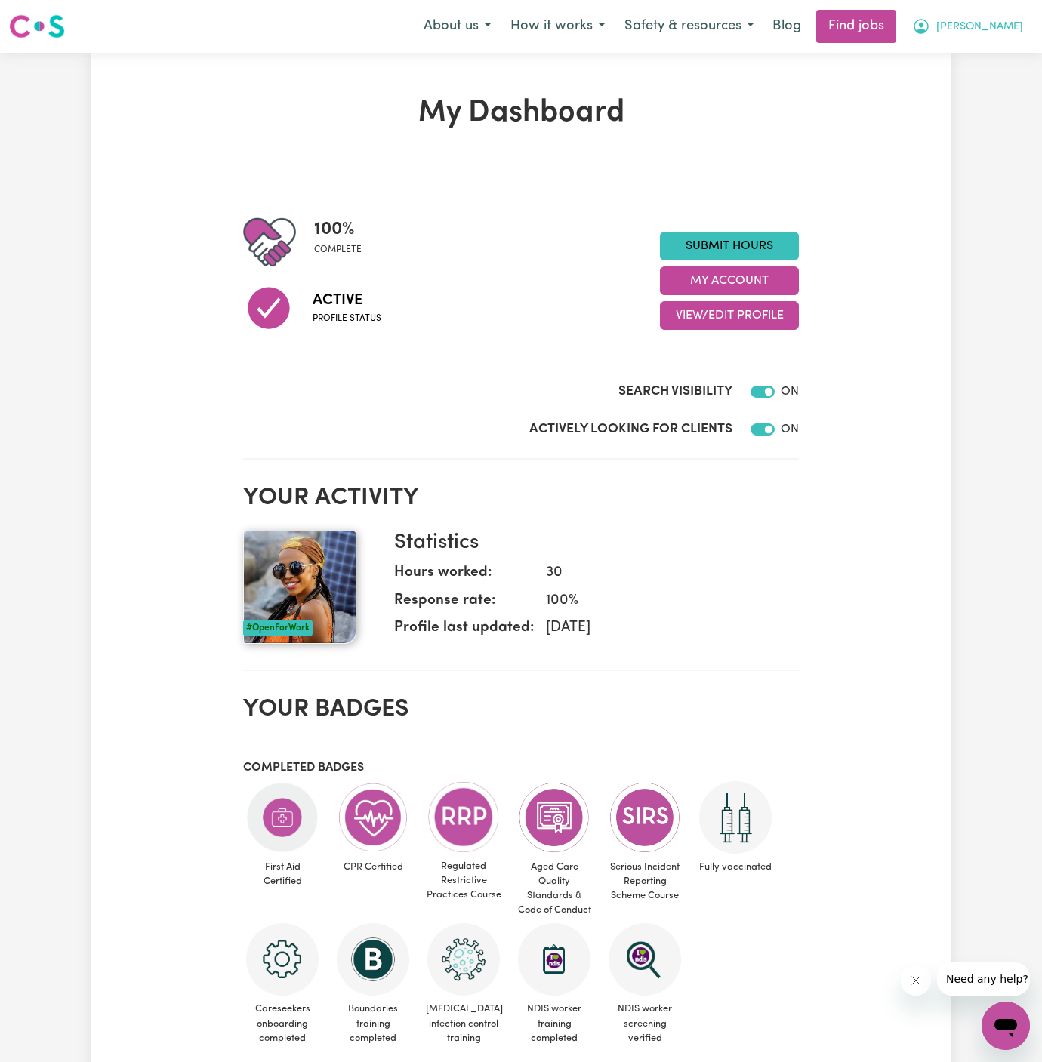
click at [974, 25] on span "[PERSON_NAME]" at bounding box center [979, 27] width 87 height 17
click at [977, 60] on link "My Account" at bounding box center [972, 59] width 119 height 29
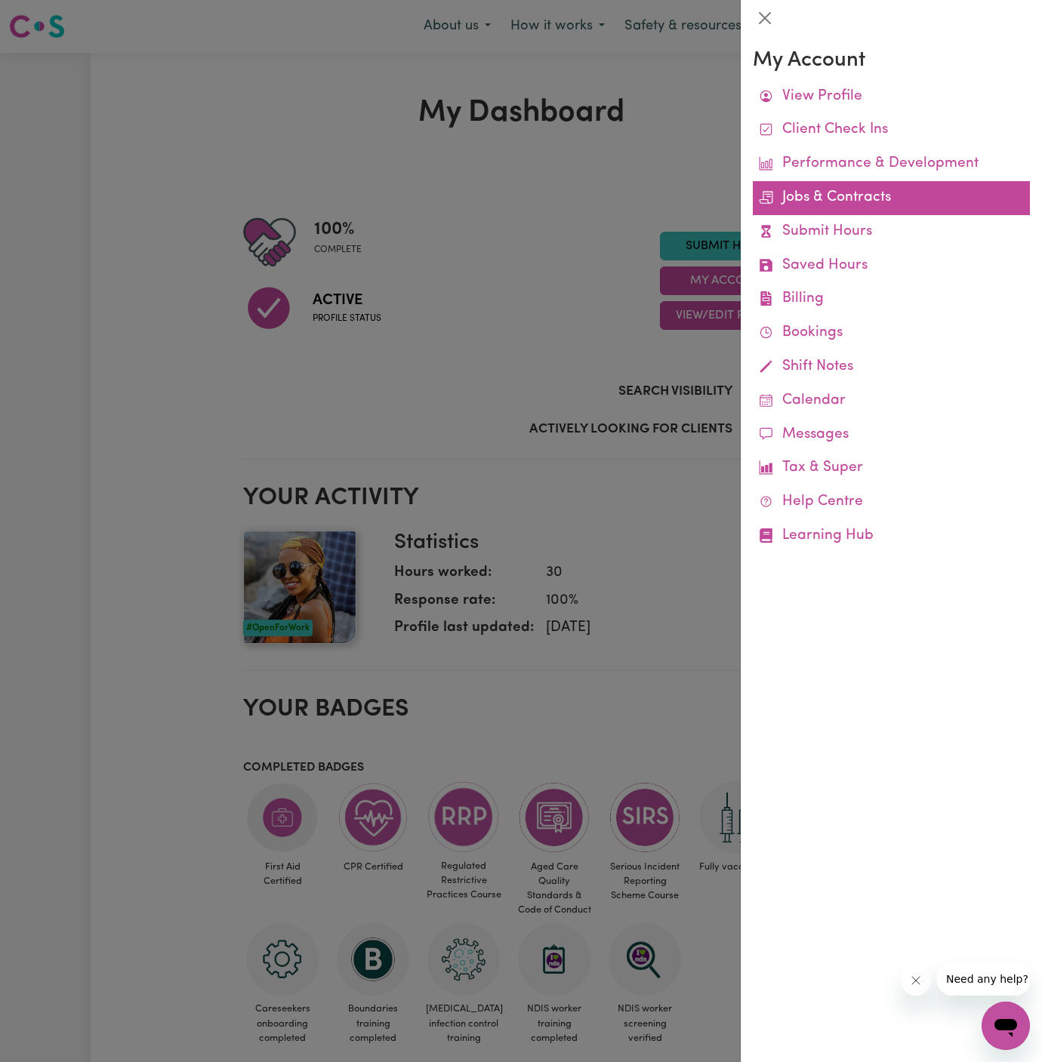
click at [840, 199] on link "Jobs & Contracts" at bounding box center [891, 198] width 277 height 34
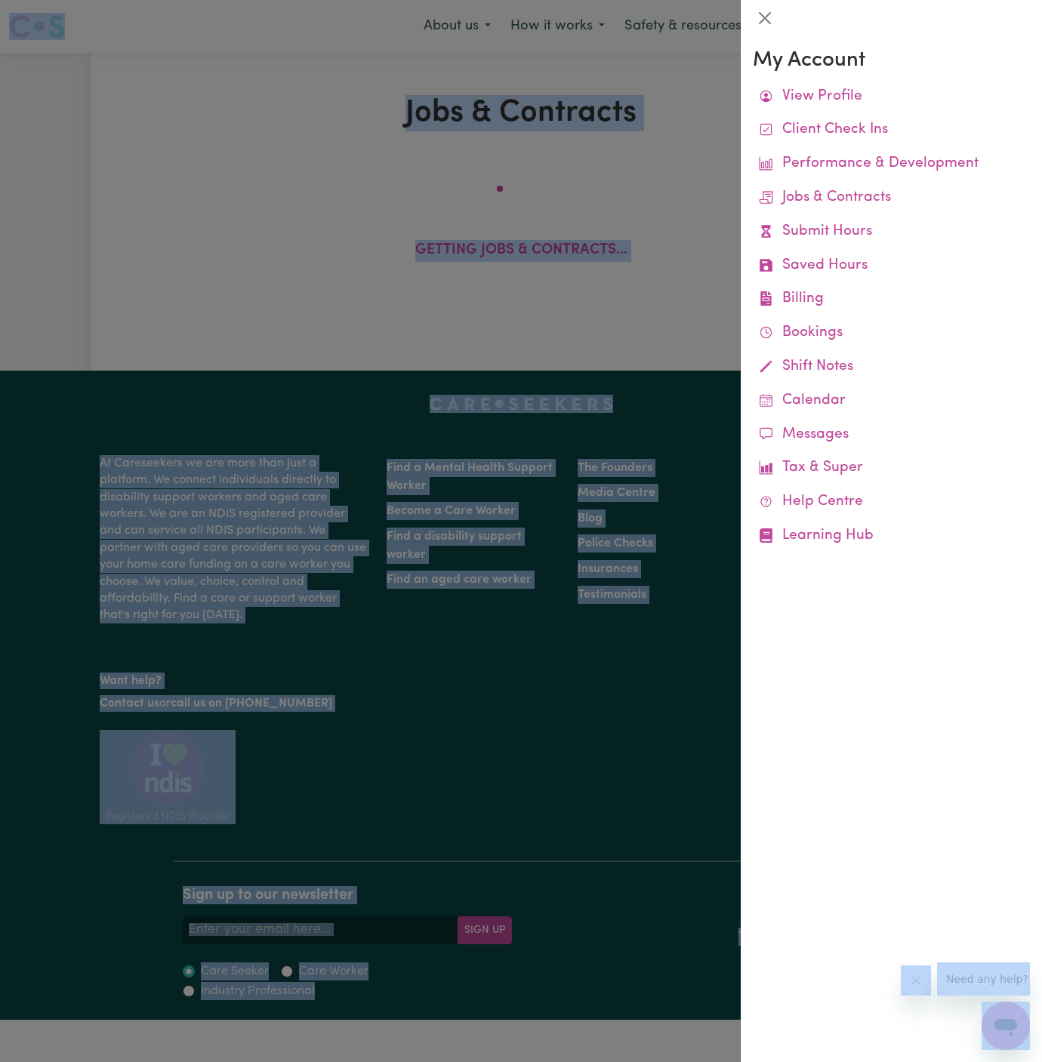
click at [840, 199] on body "Menu About us How it works Safety & resources Blog Find jobs [PERSON_NAME] Jobs…" at bounding box center [521, 510] width 1042 height 1020
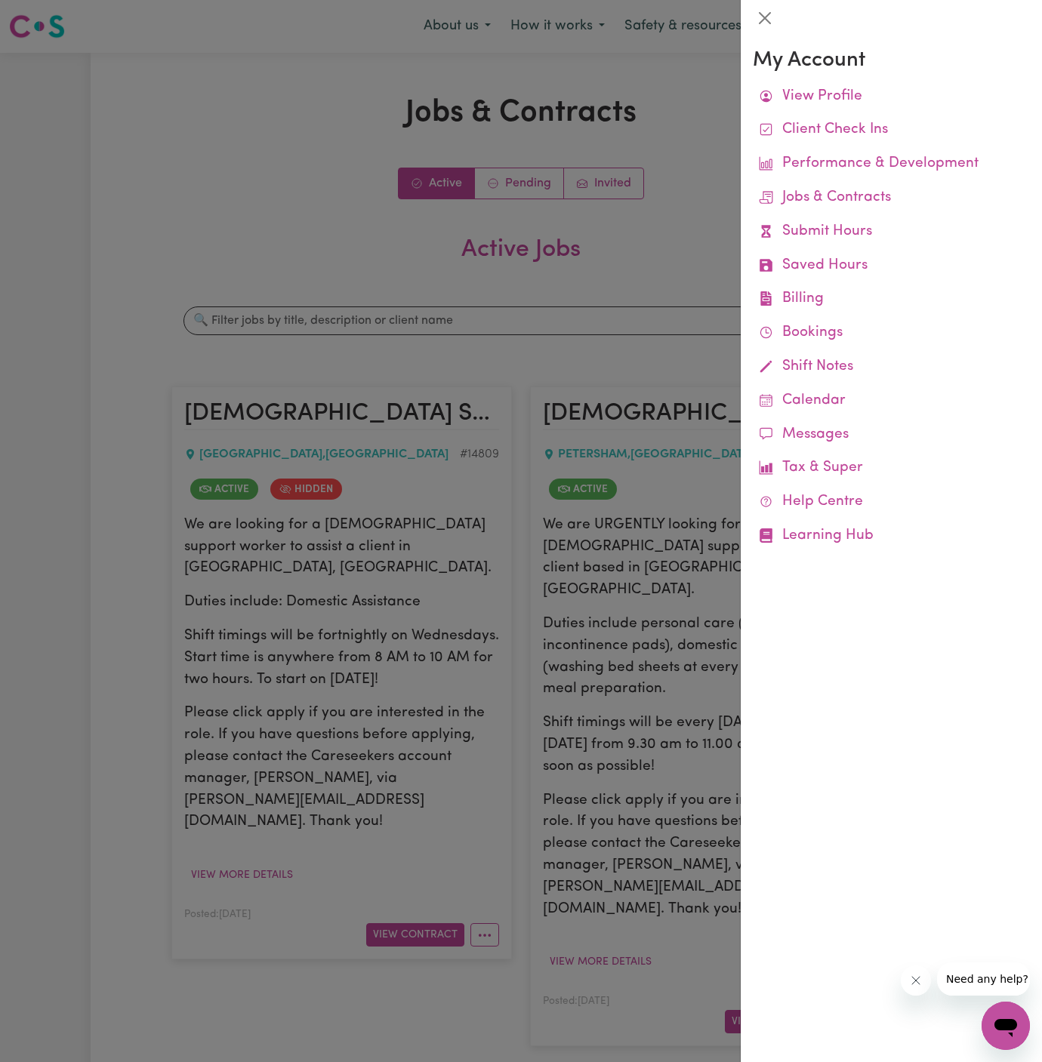
click at [631, 301] on div at bounding box center [521, 531] width 1042 height 1062
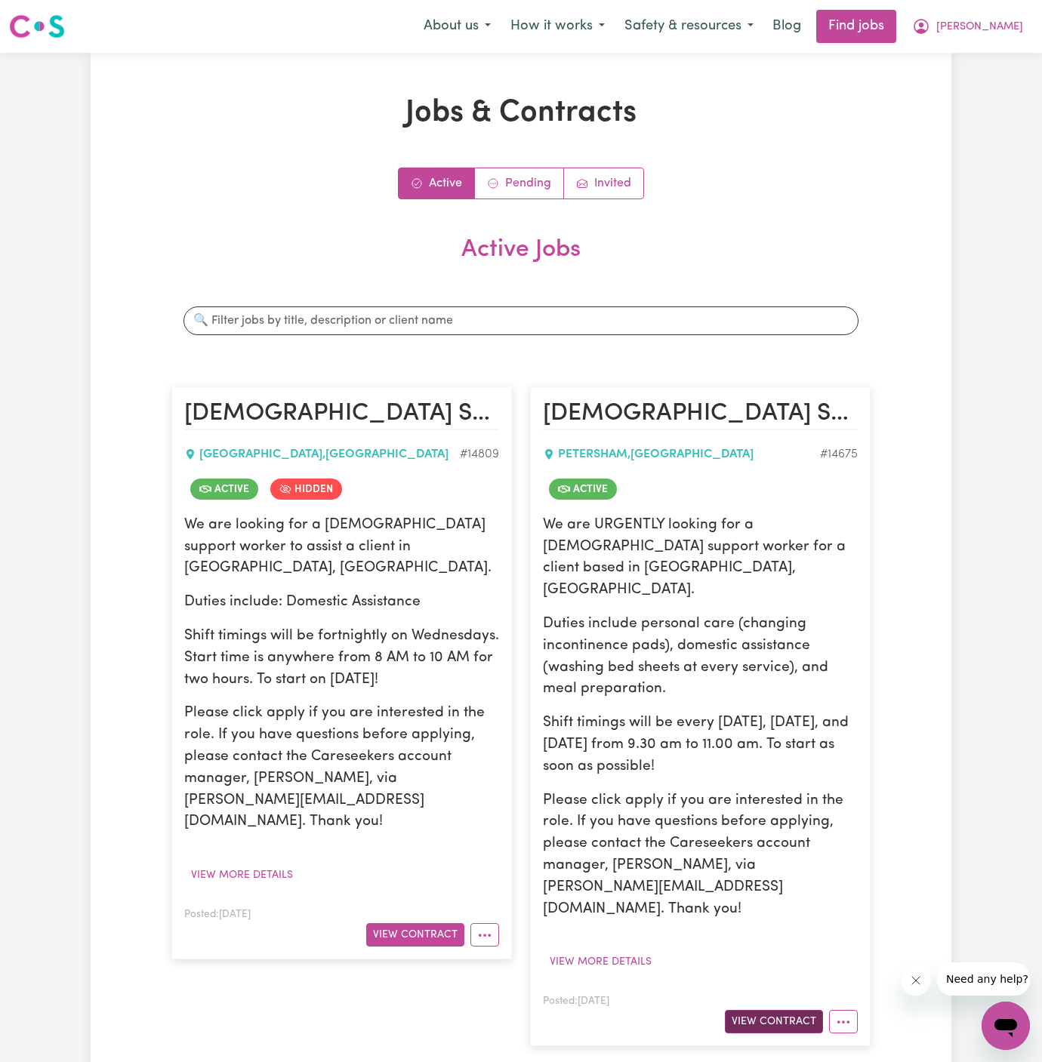
click at [795, 1010] on button "View Contract" at bounding box center [774, 1021] width 98 height 23
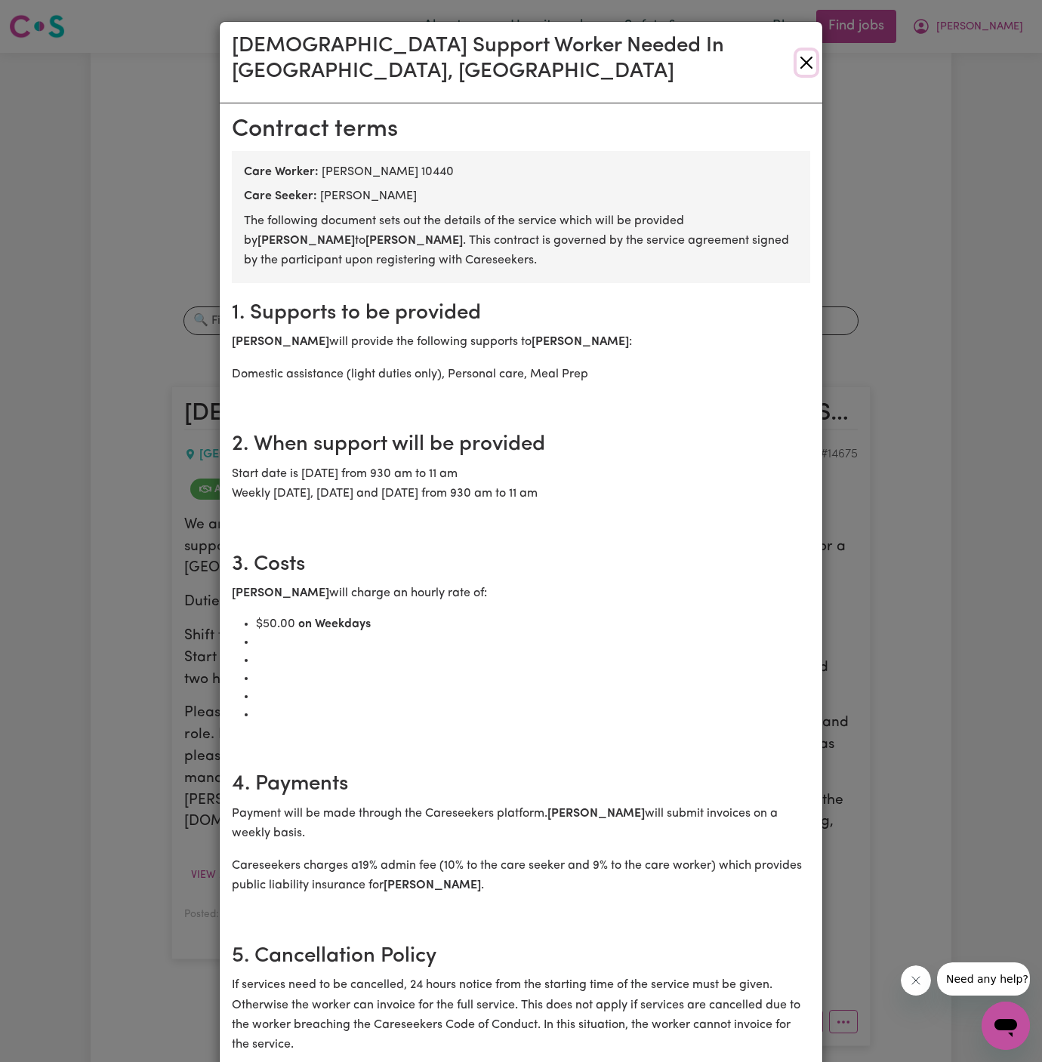
click at [800, 51] on button "Close" at bounding box center [807, 63] width 20 height 24
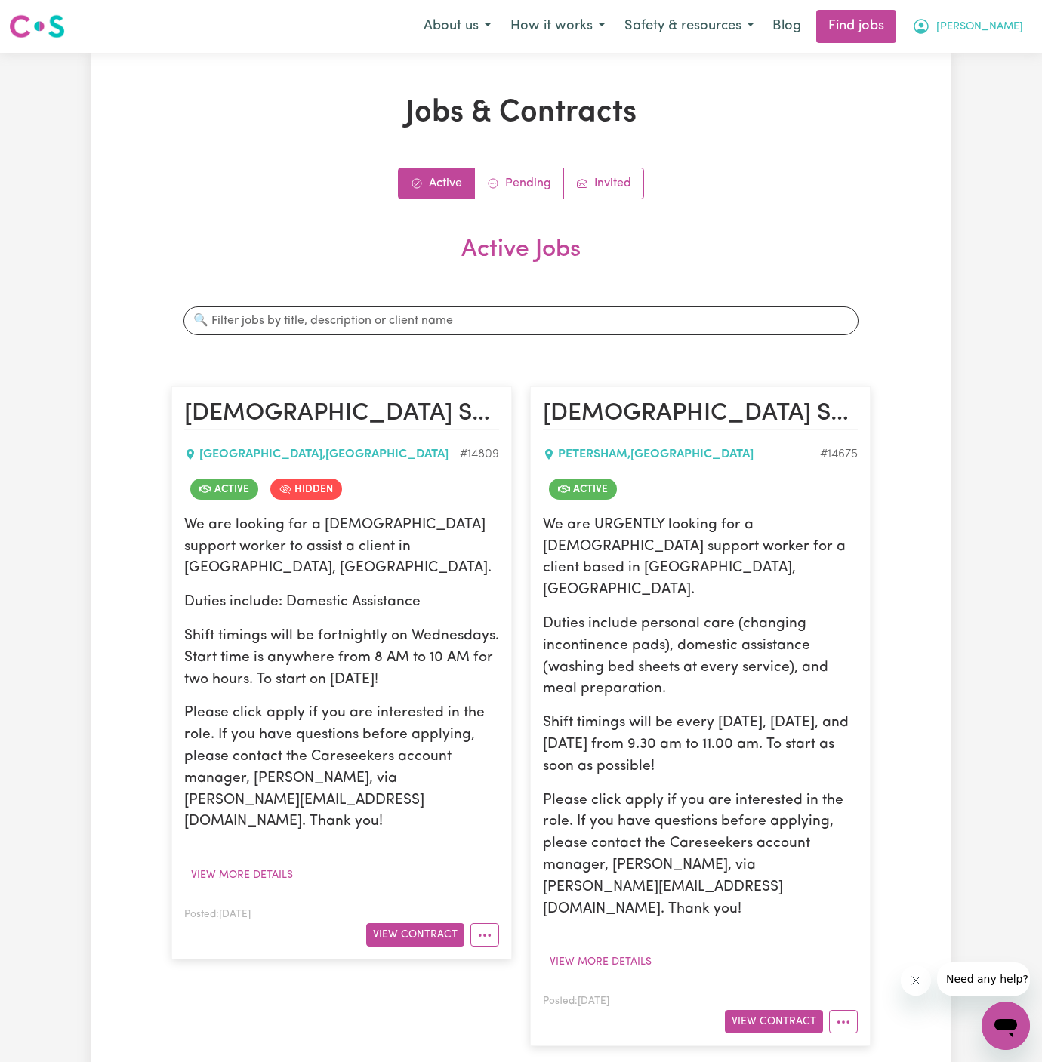
click at [960, 38] on button "[PERSON_NAME]" at bounding box center [967, 27] width 131 height 32
click at [960, 54] on link "My Account" at bounding box center [972, 59] width 119 height 29
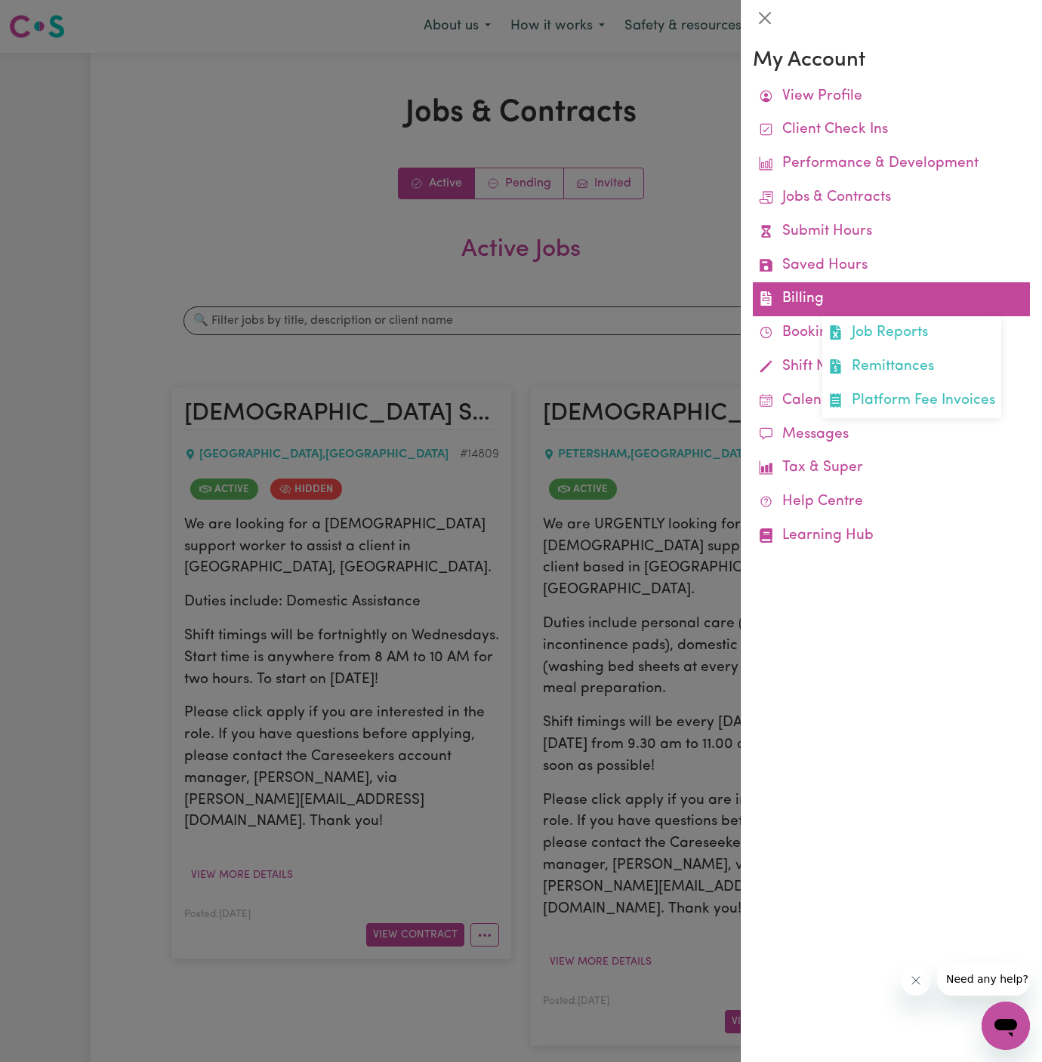
click at [805, 299] on link "Billing Job Reports Remittances Platform Fee Invoices" at bounding box center [891, 299] width 277 height 34
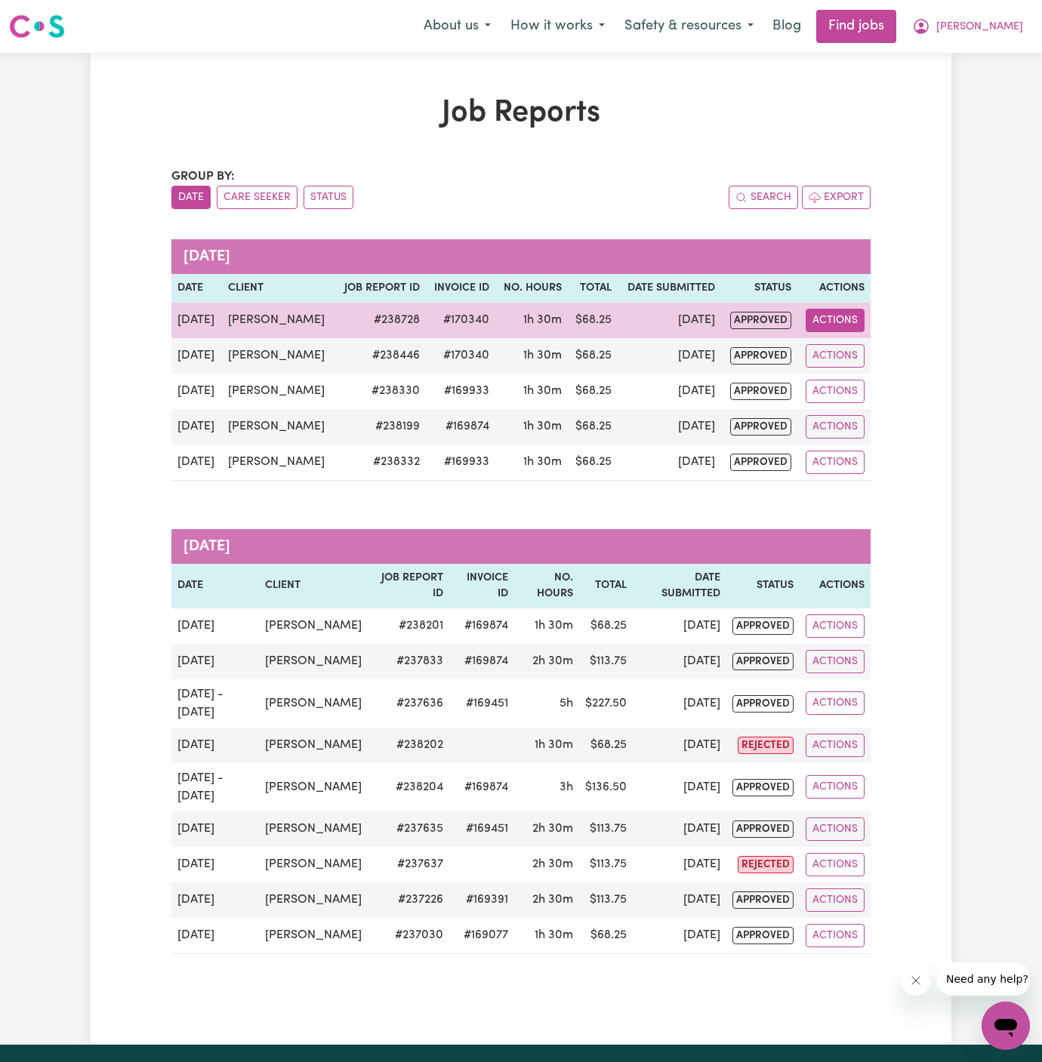
click at [831, 318] on button "Actions" at bounding box center [835, 320] width 59 height 23
click at [914, 357] on link "View Job Report" at bounding box center [873, 355] width 129 height 30
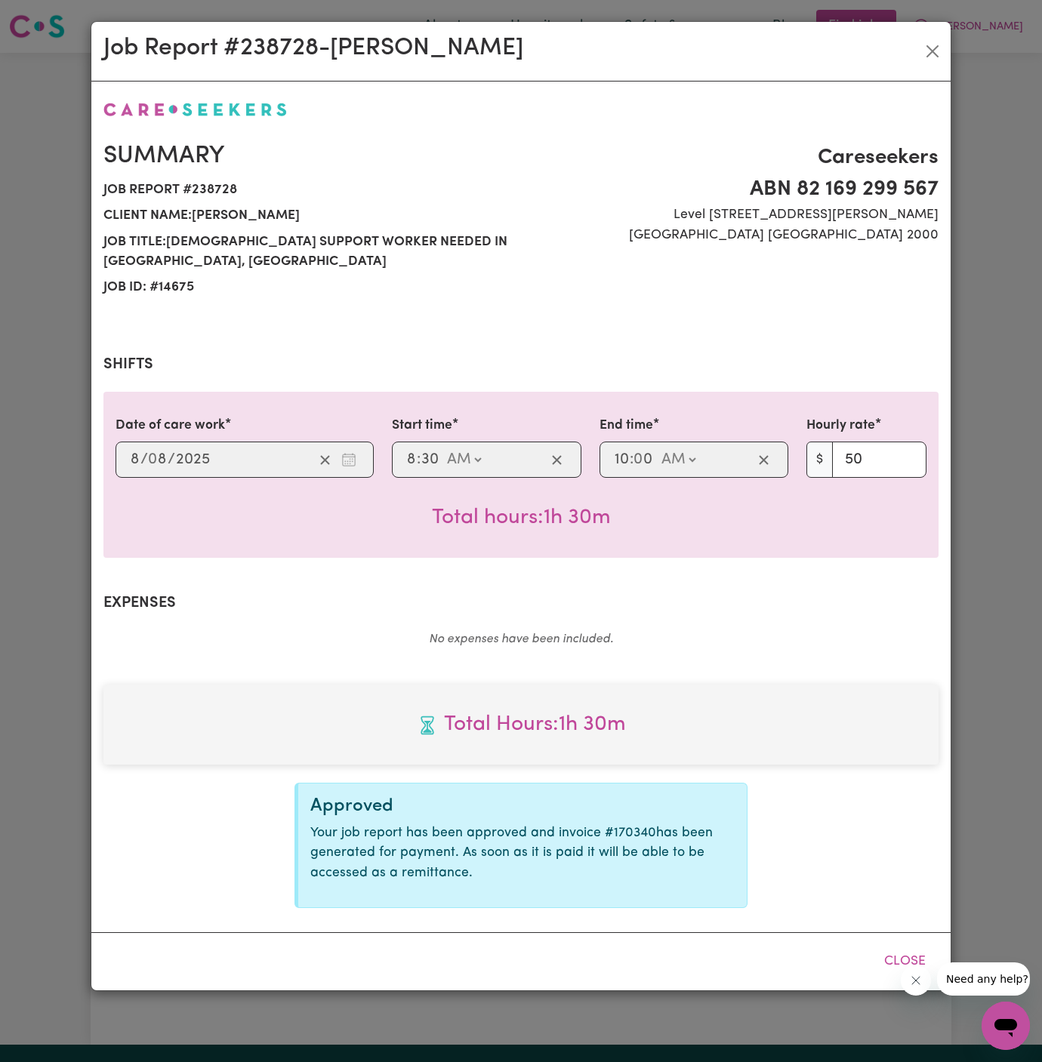
select select "50-Weekday"
click at [945, 53] on div "Job Report # 238728 - [PERSON_NAME]" at bounding box center [520, 52] width 859 height 60
click at [930, 54] on button "Close" at bounding box center [932, 51] width 24 height 24
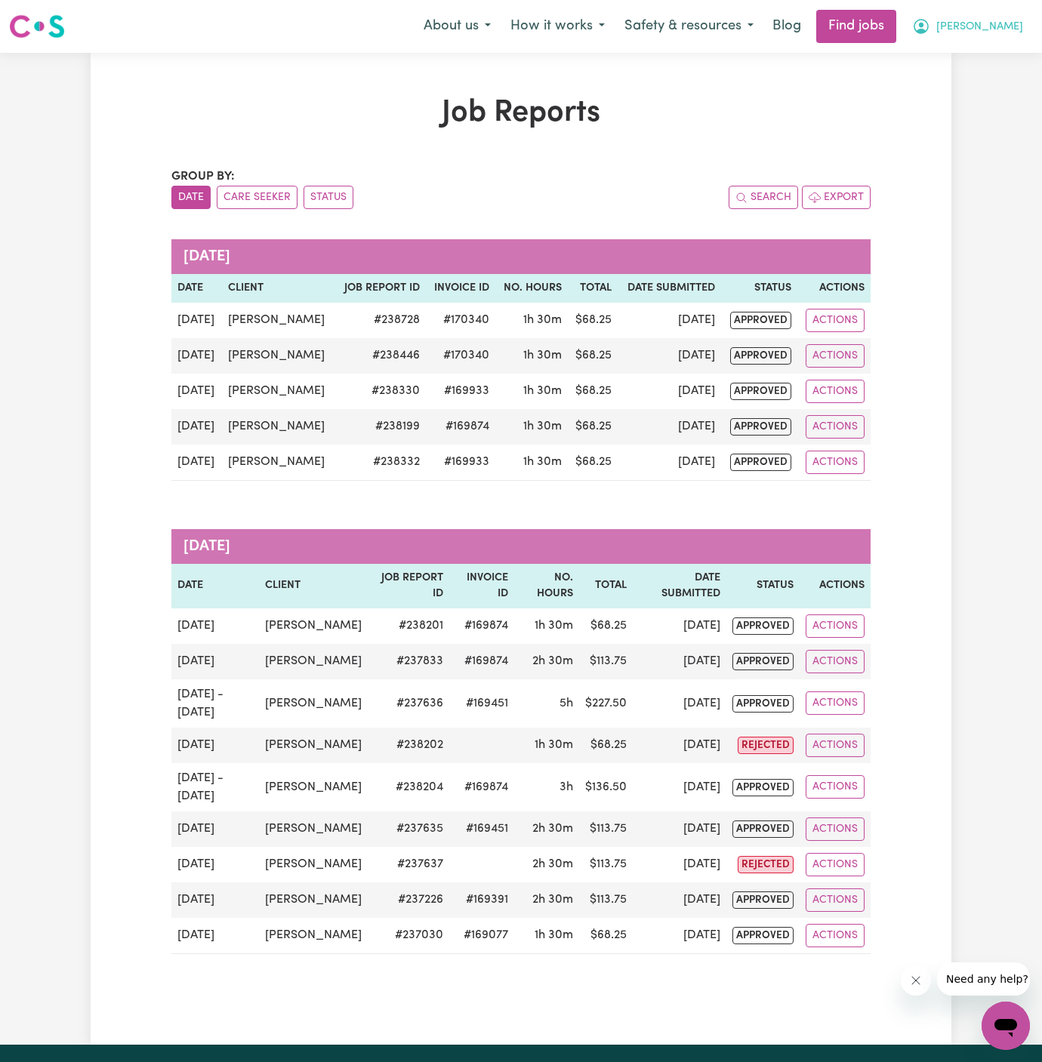
click at [994, 21] on span "[PERSON_NAME]" at bounding box center [979, 27] width 87 height 17
click at [985, 63] on link "My Account" at bounding box center [972, 59] width 119 height 29
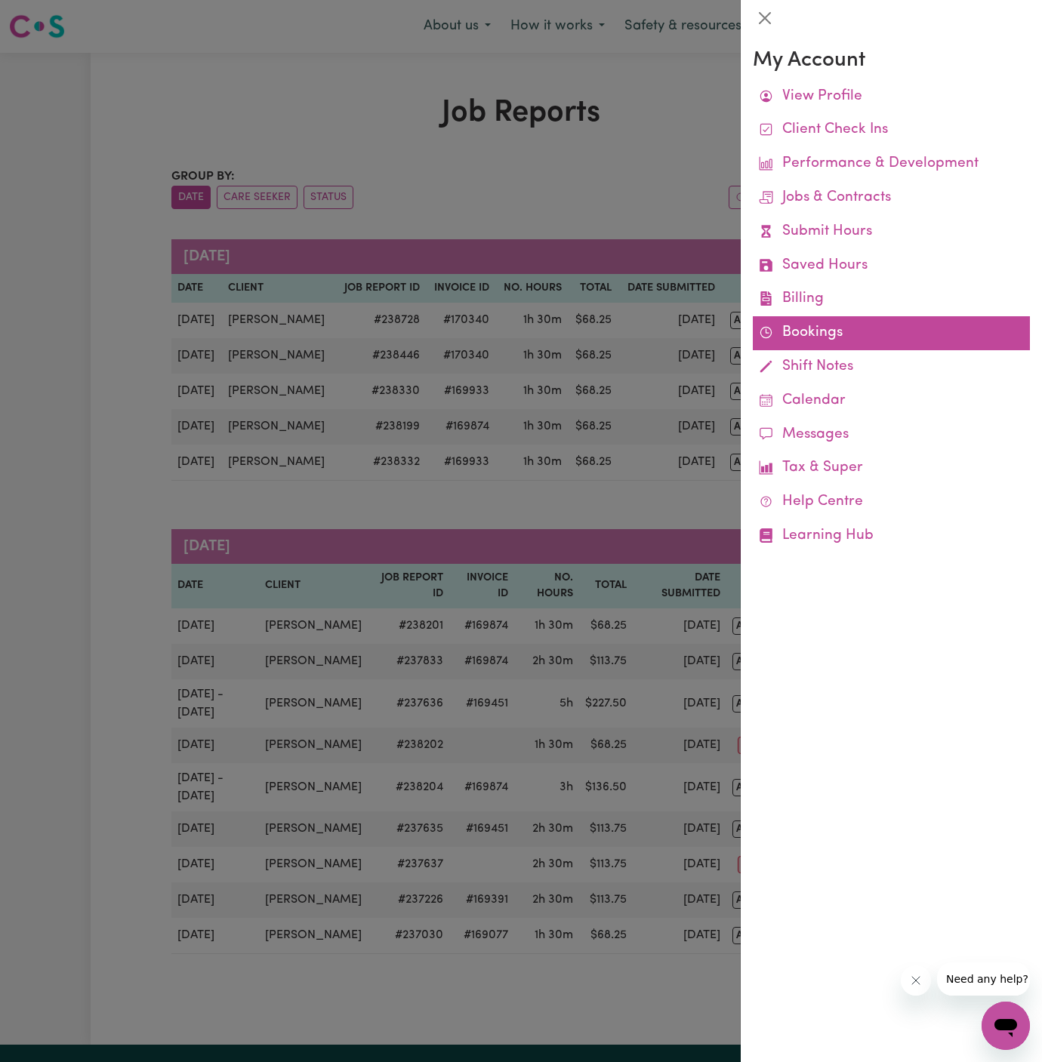
click at [807, 340] on link "Bookings" at bounding box center [891, 333] width 277 height 34
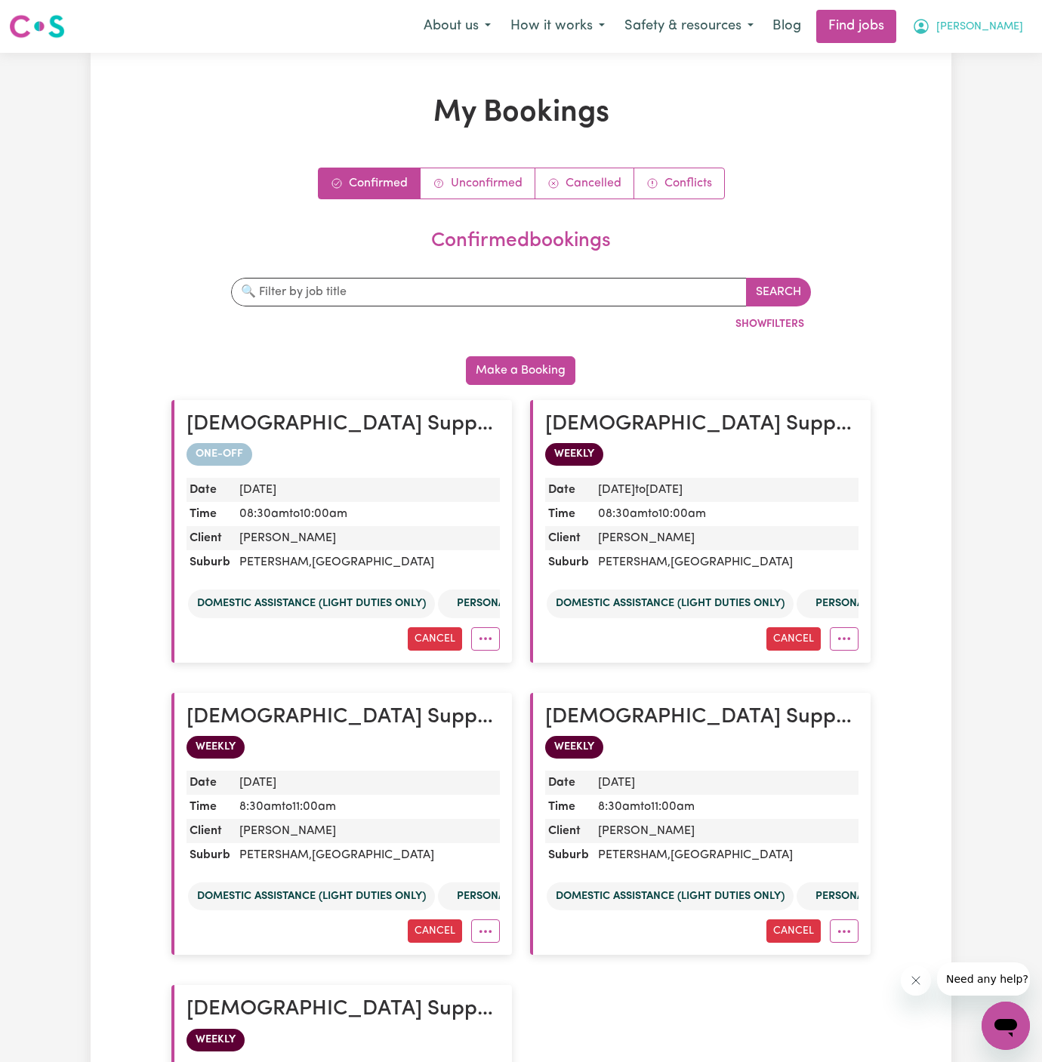
click at [1005, 26] on span "[PERSON_NAME]" at bounding box center [979, 27] width 87 height 17
click at [999, 57] on link "My Account" at bounding box center [972, 59] width 119 height 29
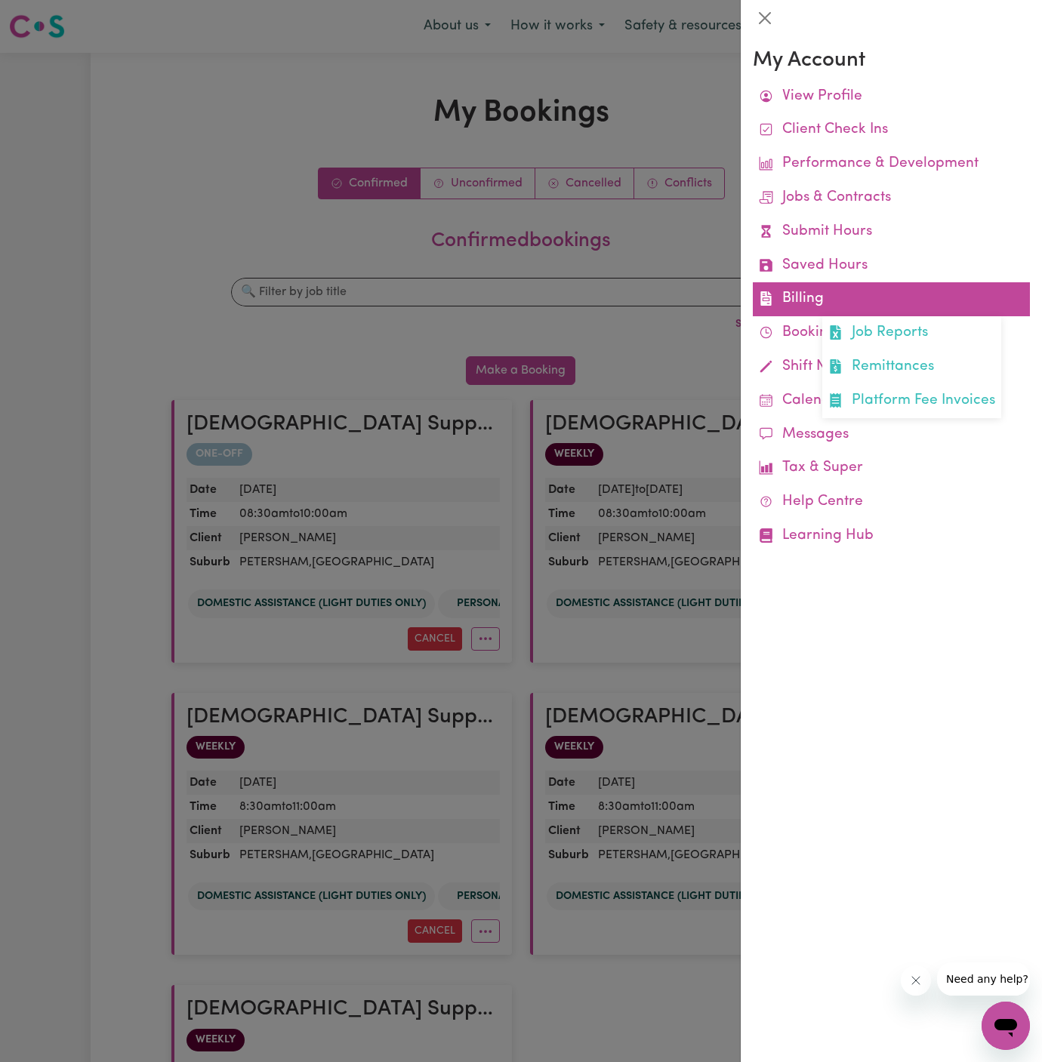
click at [838, 293] on link "Billing Job Reports Remittances Platform Fee Invoices" at bounding box center [891, 299] width 277 height 34
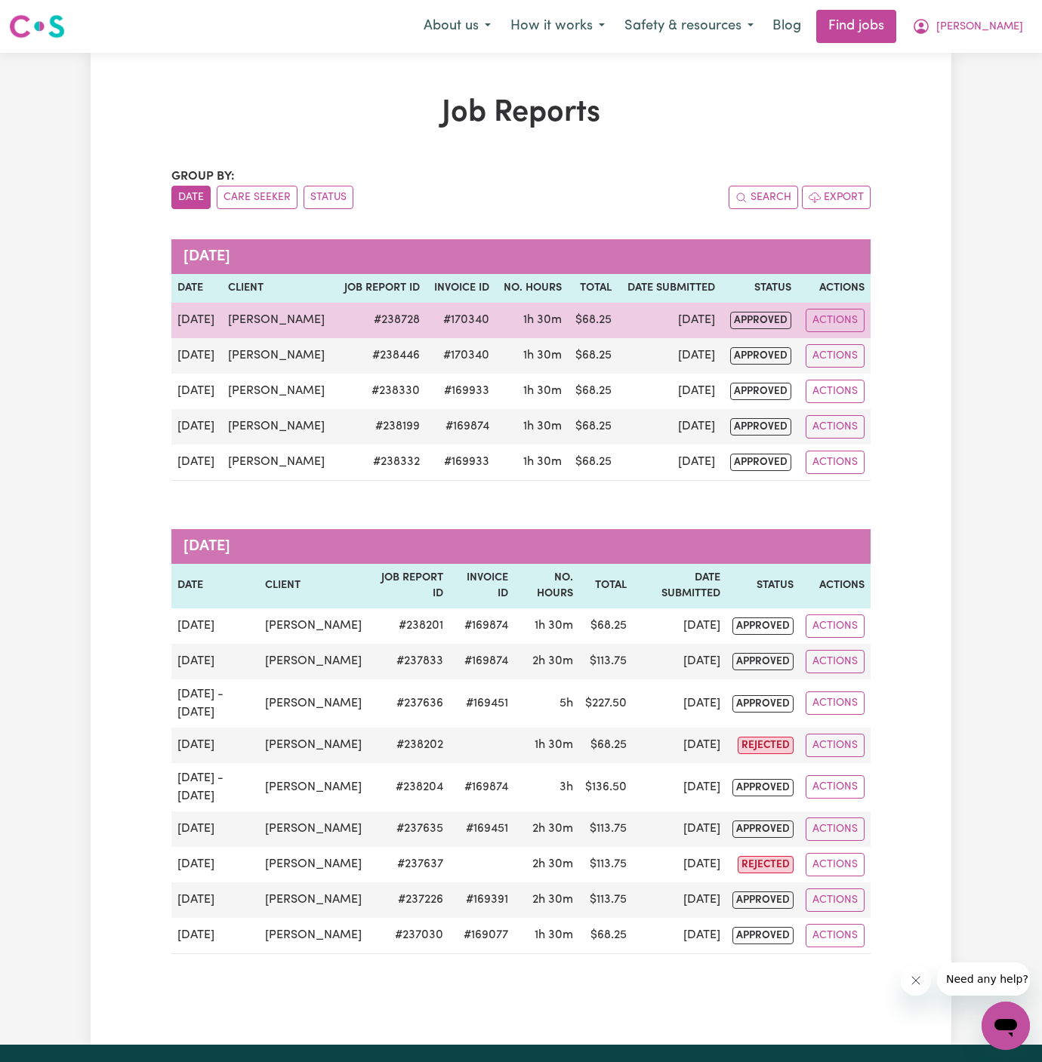
click at [844, 306] on td "Actions" at bounding box center [833, 320] width 73 height 35
click at [858, 331] on td "Actions" at bounding box center [833, 320] width 73 height 35
click at [837, 322] on button "Actions" at bounding box center [835, 320] width 59 height 23
click at [877, 347] on link "View Job Report" at bounding box center [873, 355] width 129 height 30
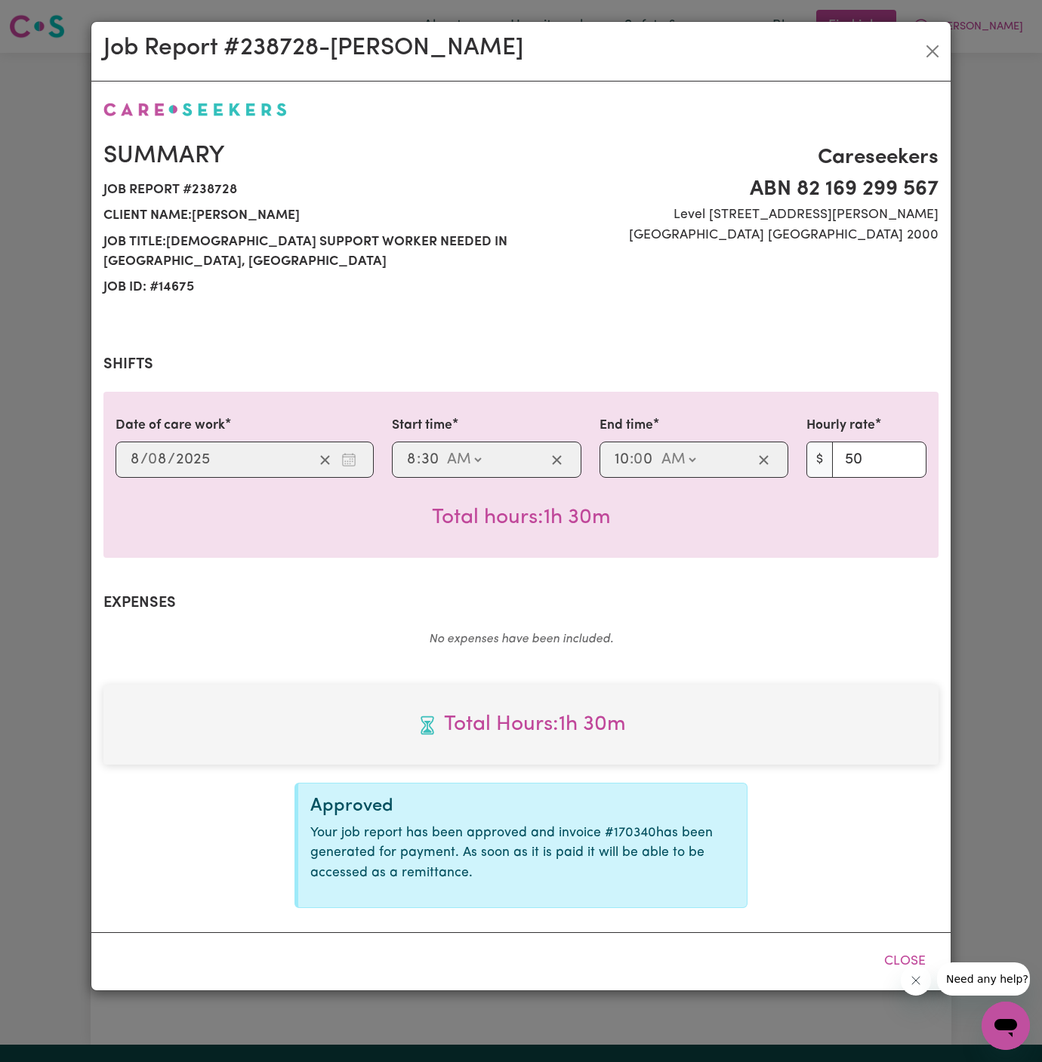
select select "50-Weekday"
click at [940, 56] on button "Close" at bounding box center [932, 51] width 24 height 24
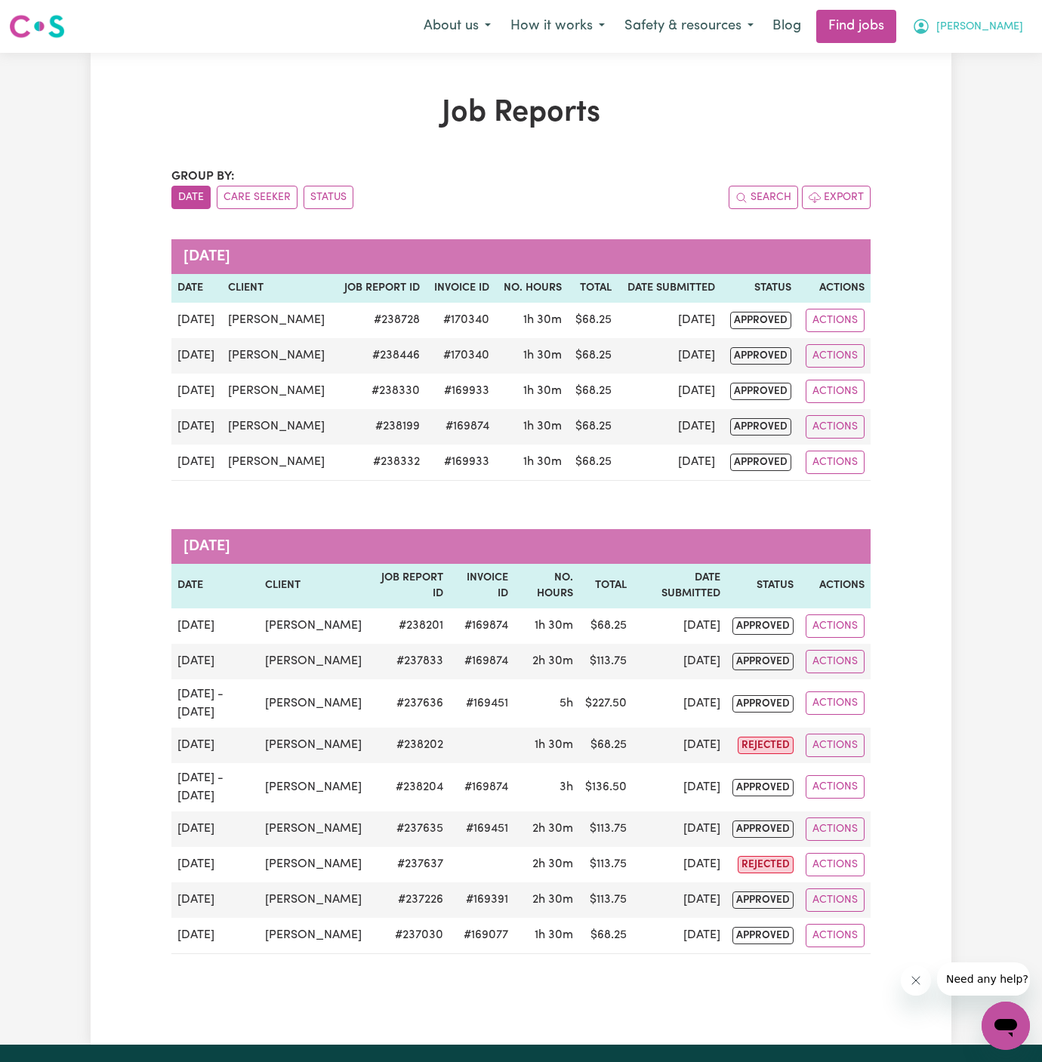
click at [994, 26] on span "[PERSON_NAME]" at bounding box center [979, 27] width 87 height 17
click at [992, 50] on link "My Account" at bounding box center [972, 59] width 119 height 29
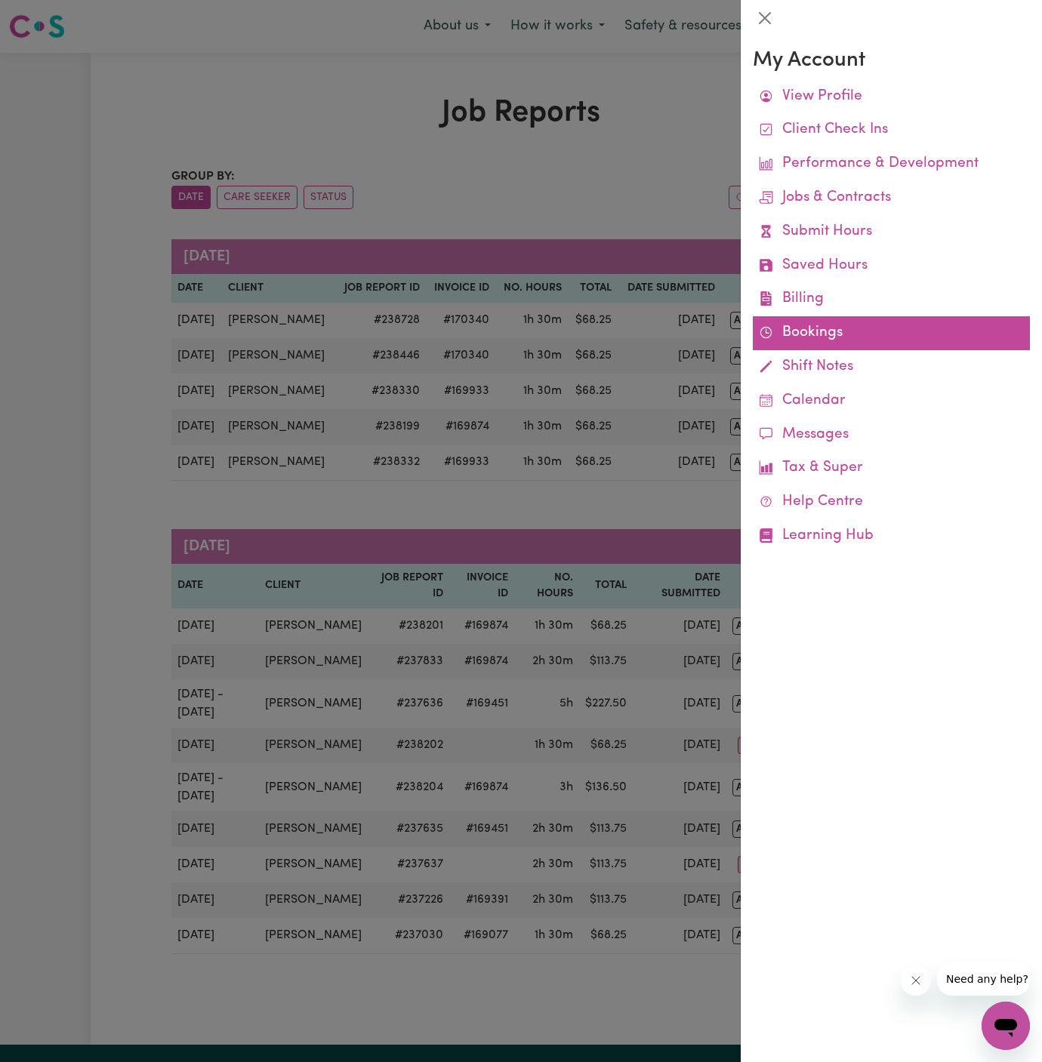
click at [823, 324] on link "Bookings" at bounding box center [891, 333] width 277 height 34
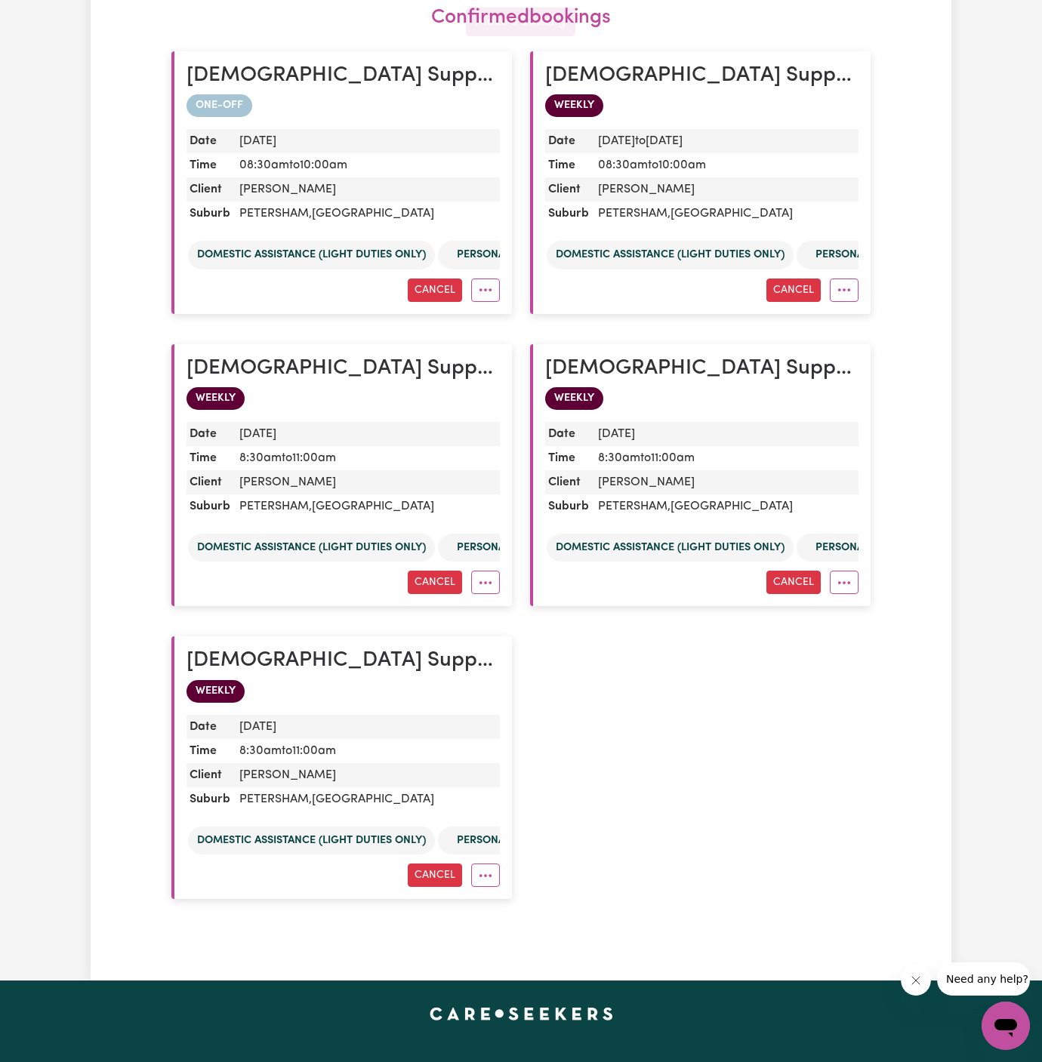
scroll to position [350, 0]
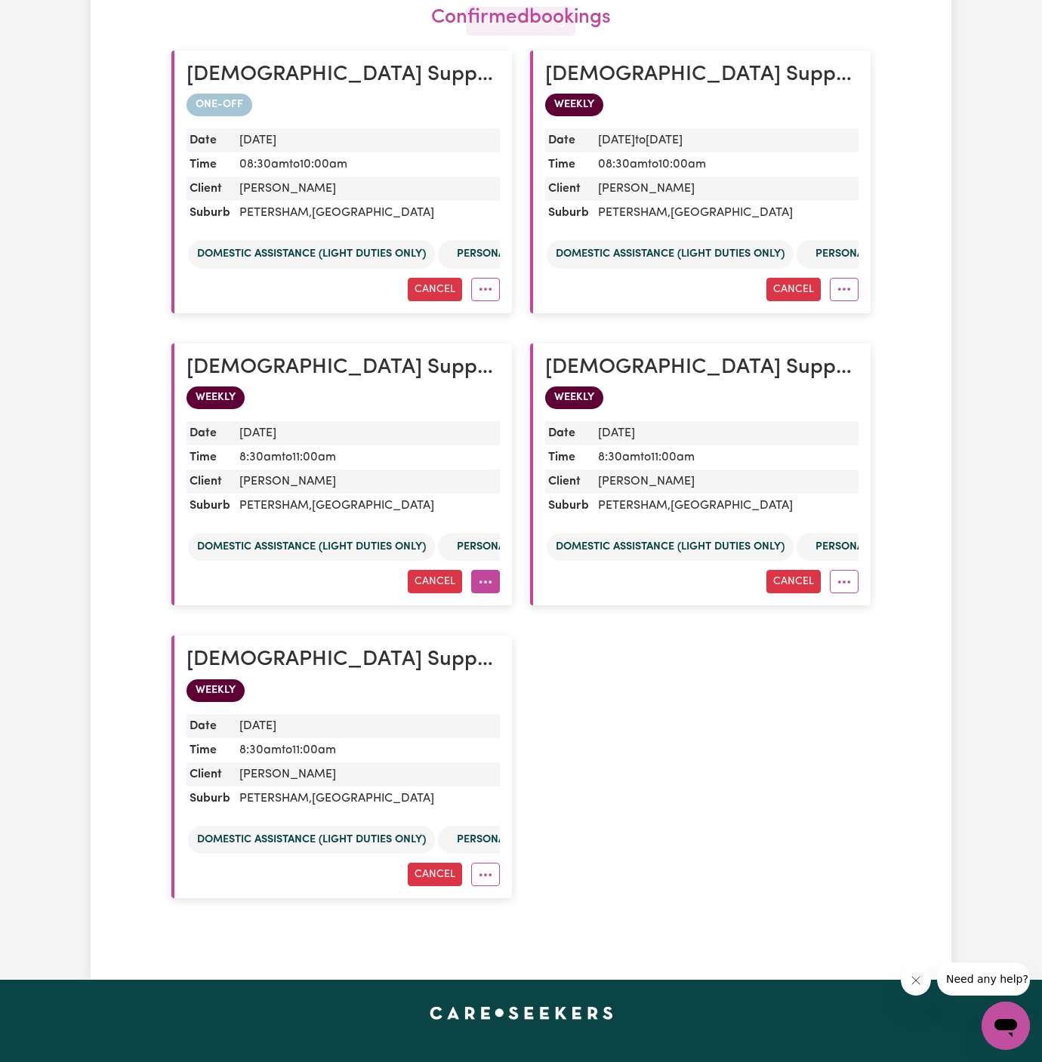
click at [484, 575] on icon "More options" at bounding box center [485, 582] width 15 height 15
click at [693, 723] on div "[DEMOGRAPHIC_DATA] Support Worker Needed In [GEOGRAPHIC_DATA], [GEOGRAPHIC_DATA…" at bounding box center [520, 474] width 717 height 878
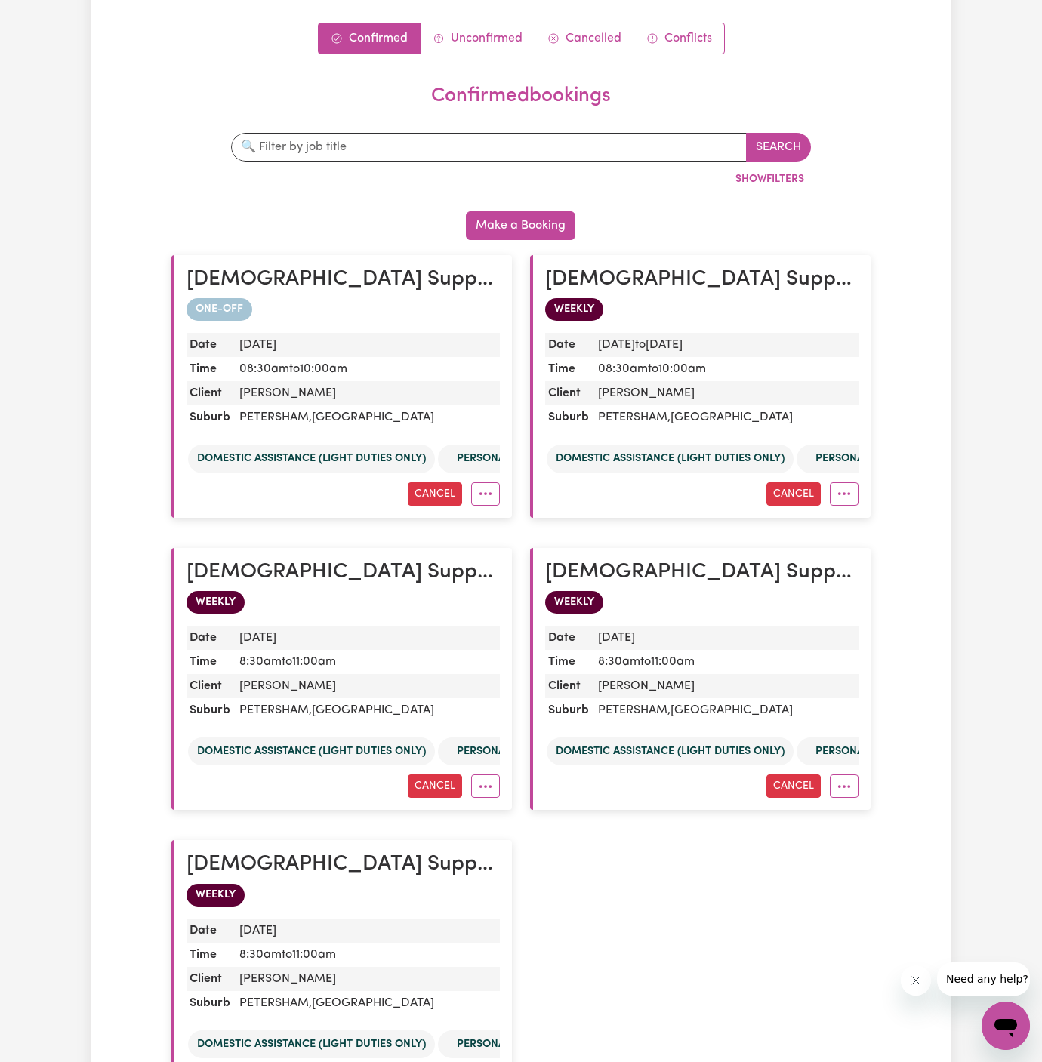
scroll to position [0, 0]
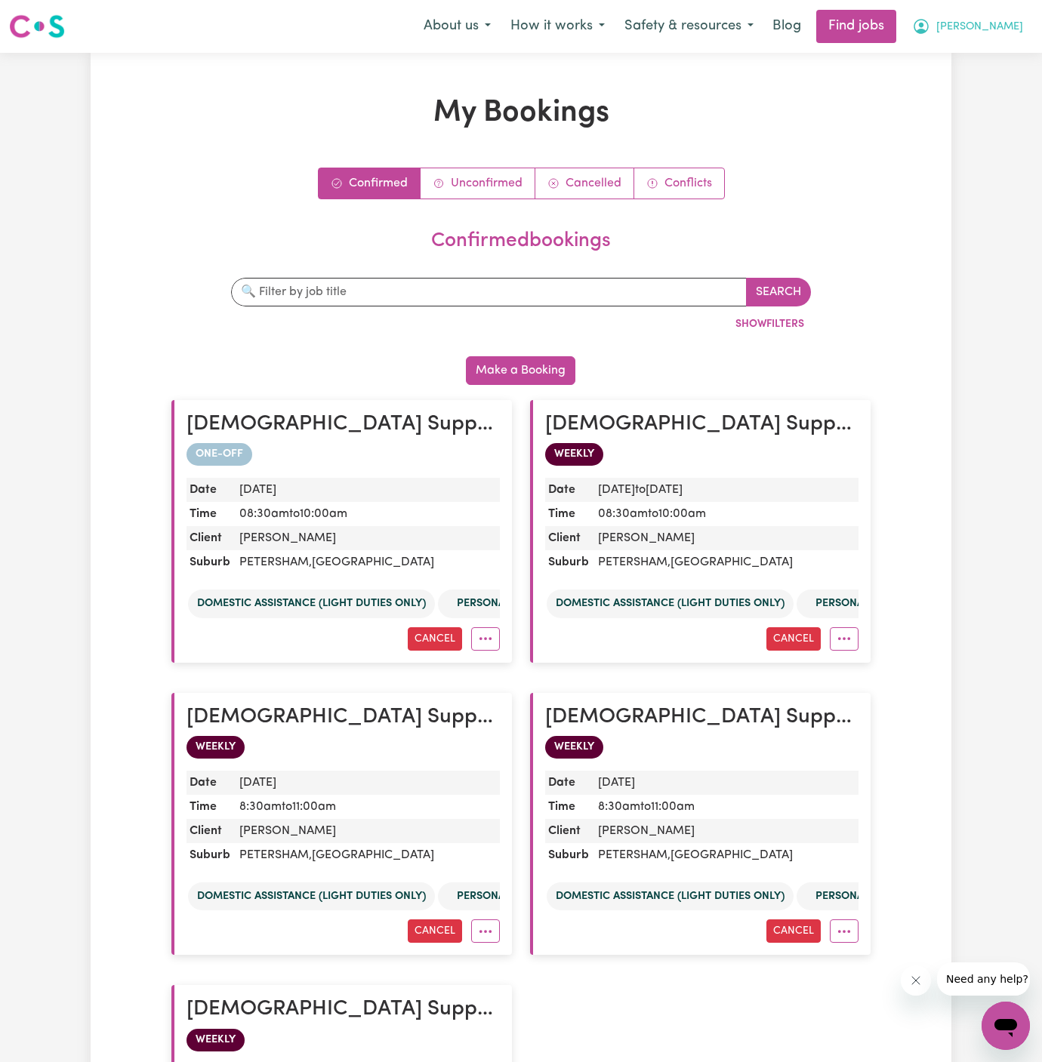
click at [998, 16] on button "[PERSON_NAME]" at bounding box center [967, 27] width 131 height 32
click at [990, 112] on link "Logout" at bounding box center [972, 115] width 119 height 29
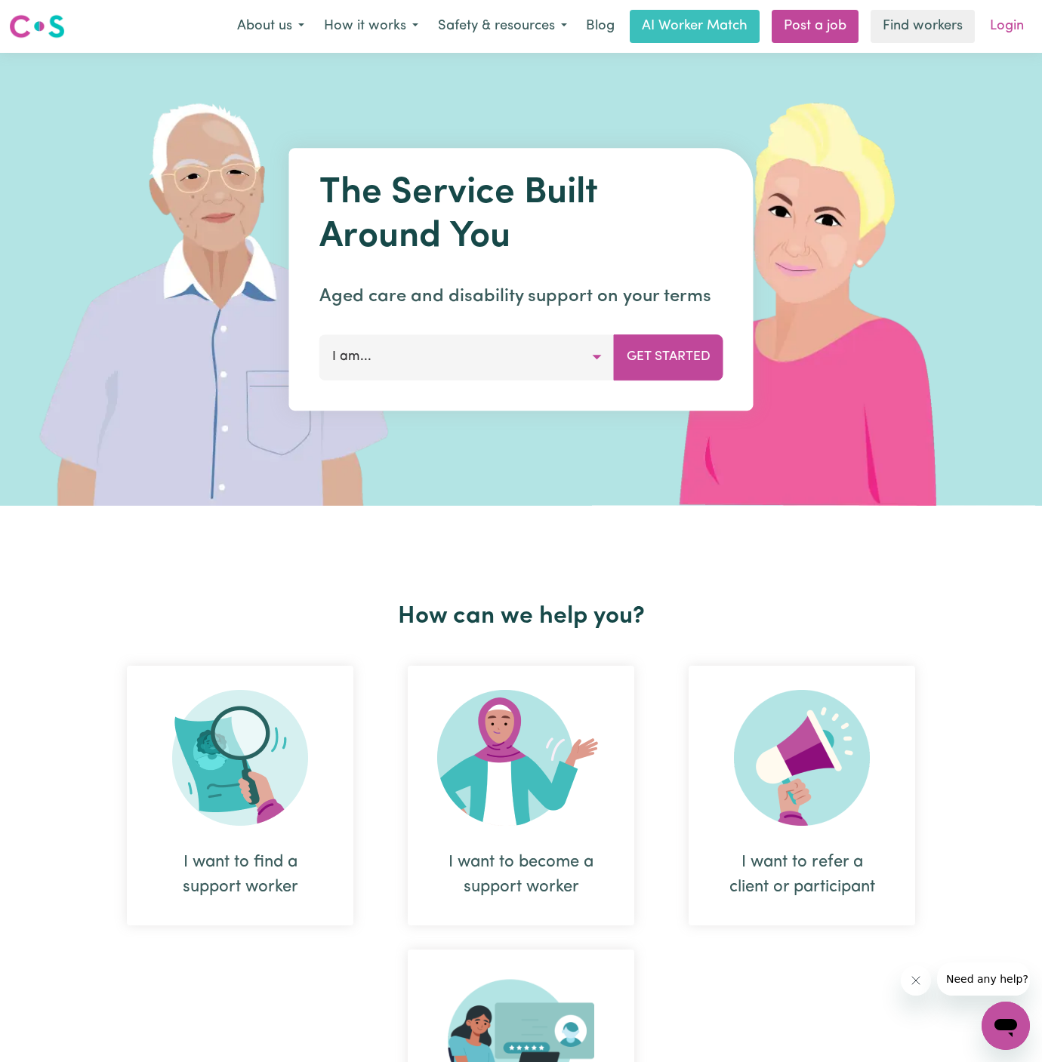
click at [1010, 37] on link "Login" at bounding box center [1007, 26] width 52 height 33
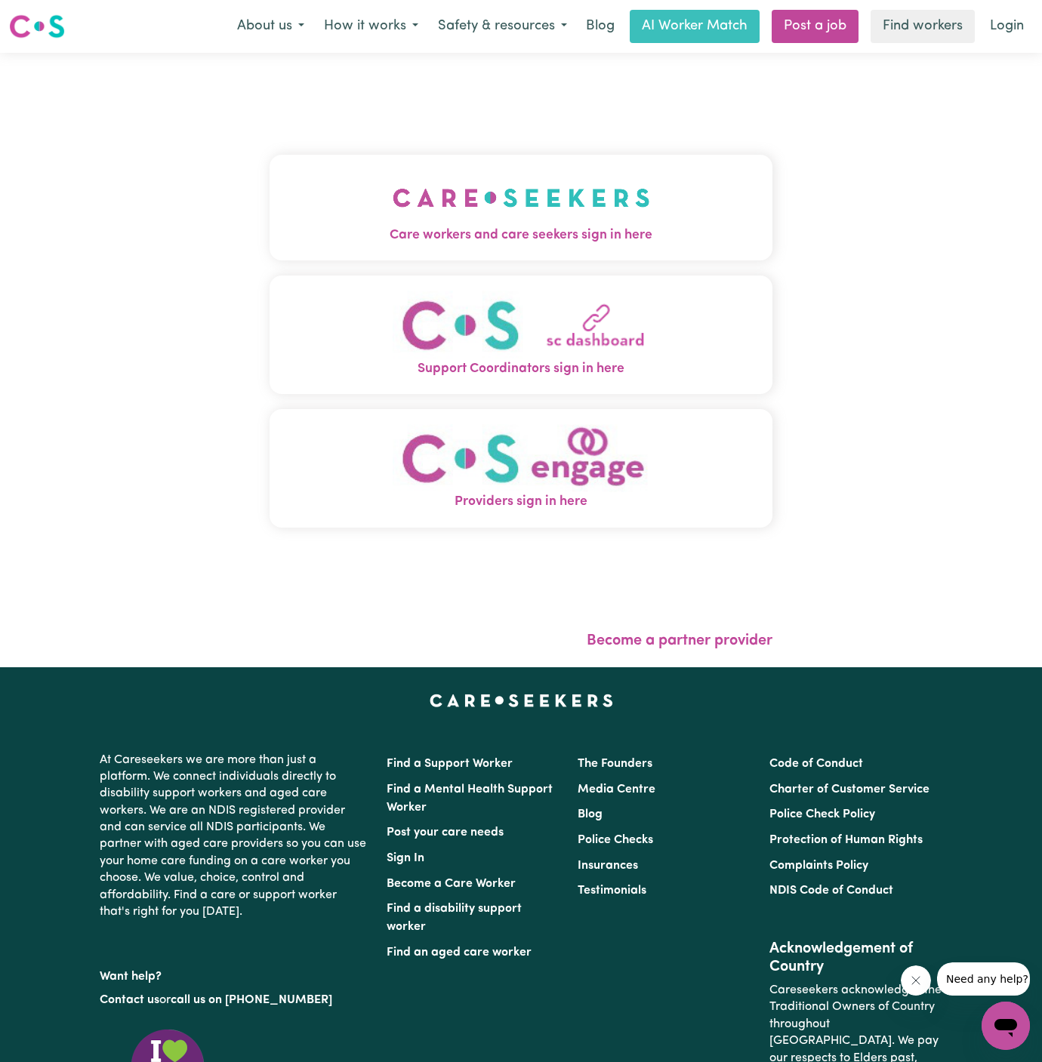
click at [533, 194] on img "Care workers and care seekers sign in here" at bounding box center [521, 198] width 257 height 56
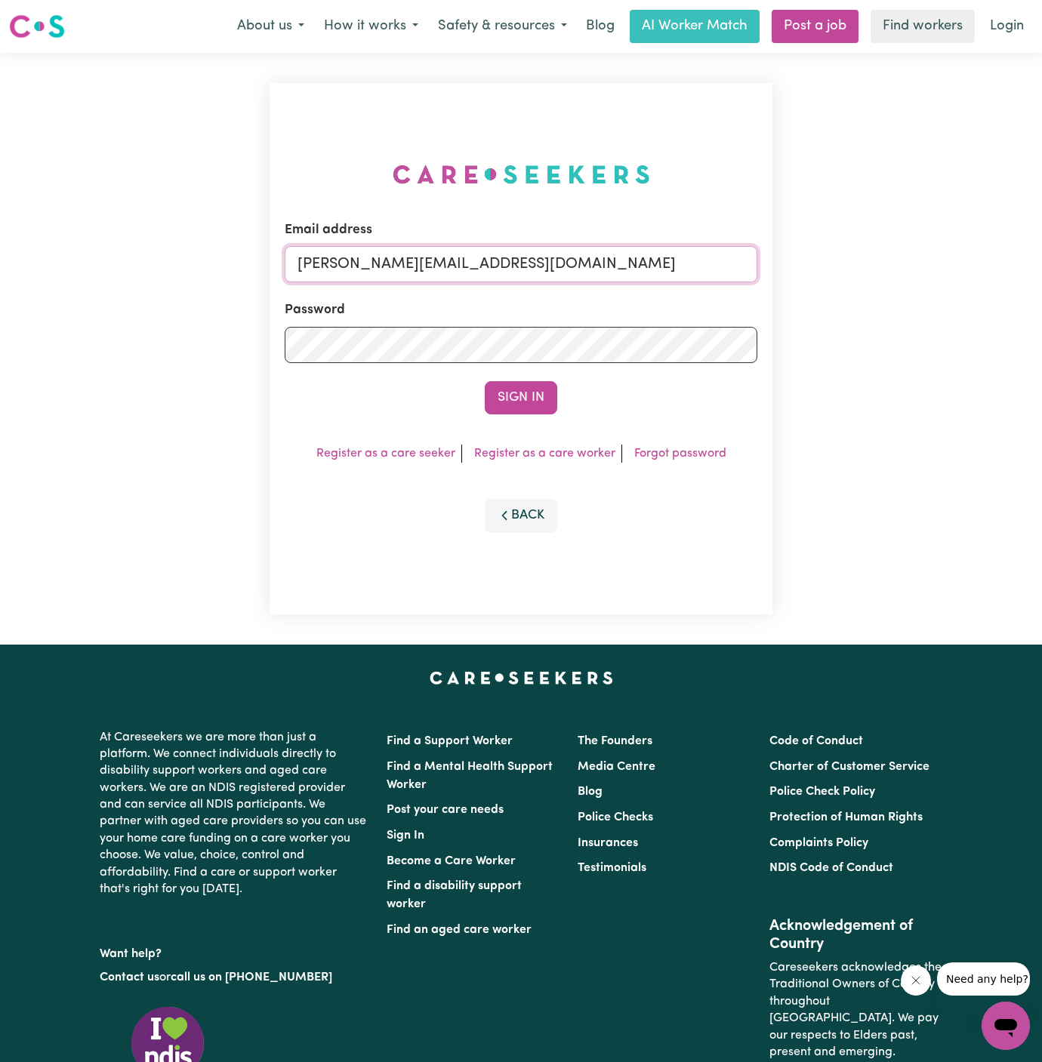
click at [673, 257] on input "[PERSON_NAME][EMAIL_ADDRESS][DOMAIN_NAME]" at bounding box center [521, 264] width 473 height 36
drag, startPoint x: 373, startPoint y: 268, endPoint x: 884, endPoint y: 267, distance: 511.2
click at [884, 267] on div "Email address [EMAIL_ADDRESS][DOMAIN_NAME] Password Sign In Register as a care …" at bounding box center [521, 349] width 1042 height 592
type input "[EMAIL_ADDRESS][DOMAIN_NAME]"
click at [547, 388] on button "Sign In" at bounding box center [521, 397] width 72 height 33
